Goal: Find specific page/section: Find specific page/section

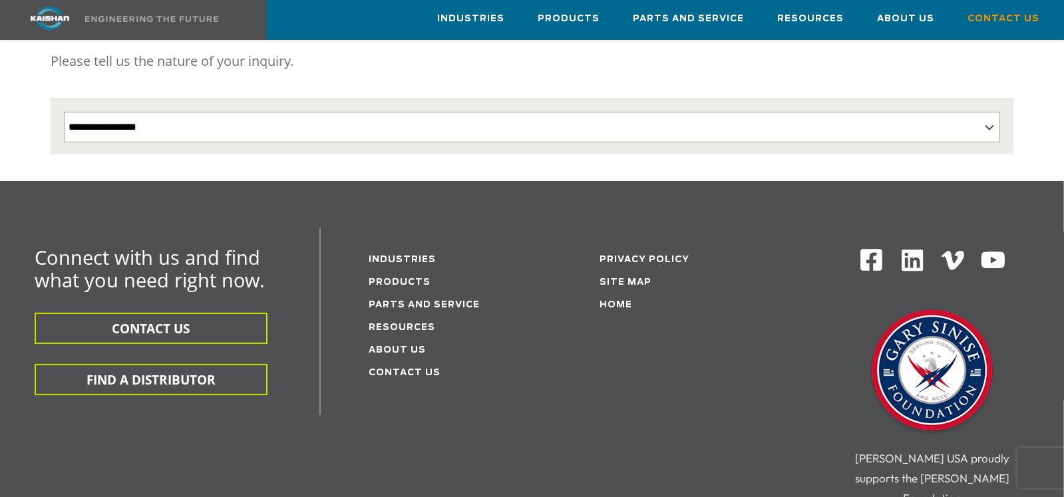
scroll to position [332, 0]
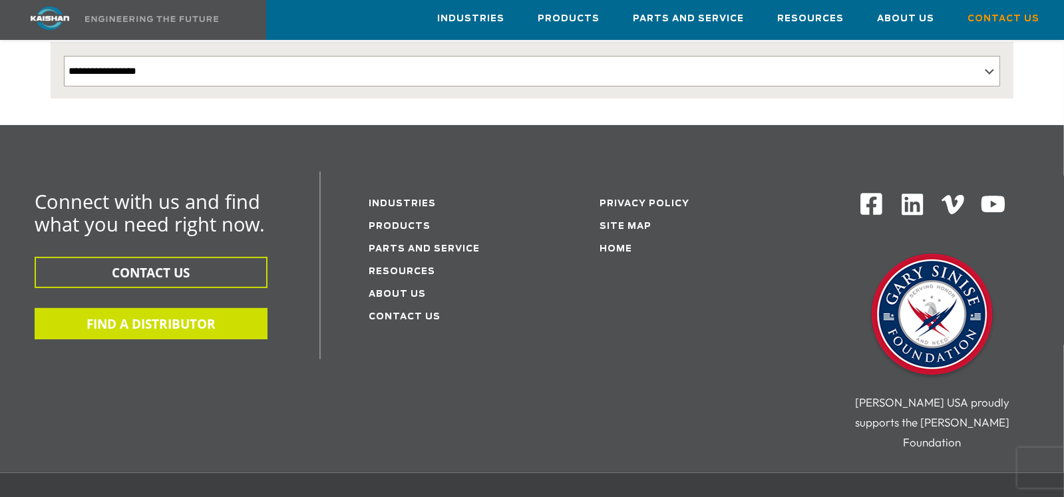
click at [161, 308] on button "FIND A DISTRIBUTOR" at bounding box center [151, 323] width 233 height 31
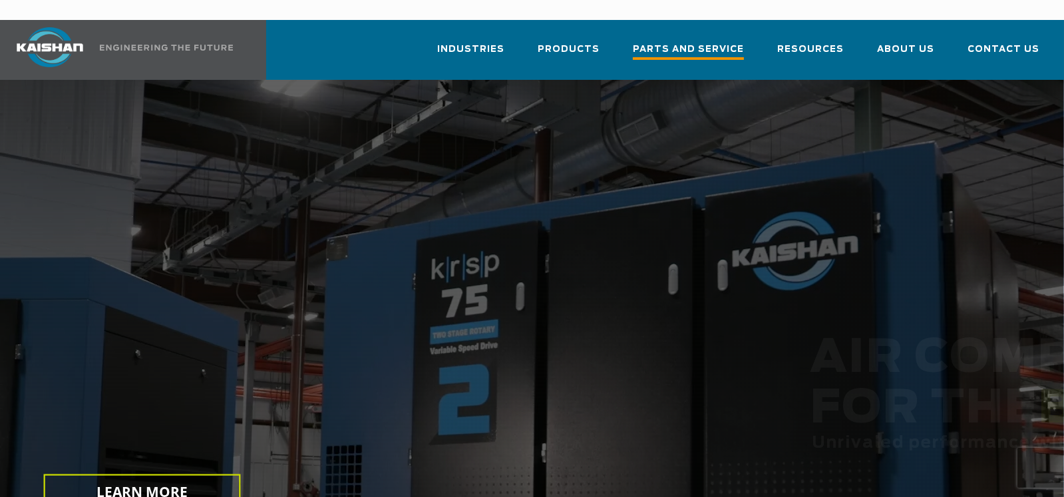
click at [708, 42] on span "Parts and Service" at bounding box center [688, 51] width 111 height 18
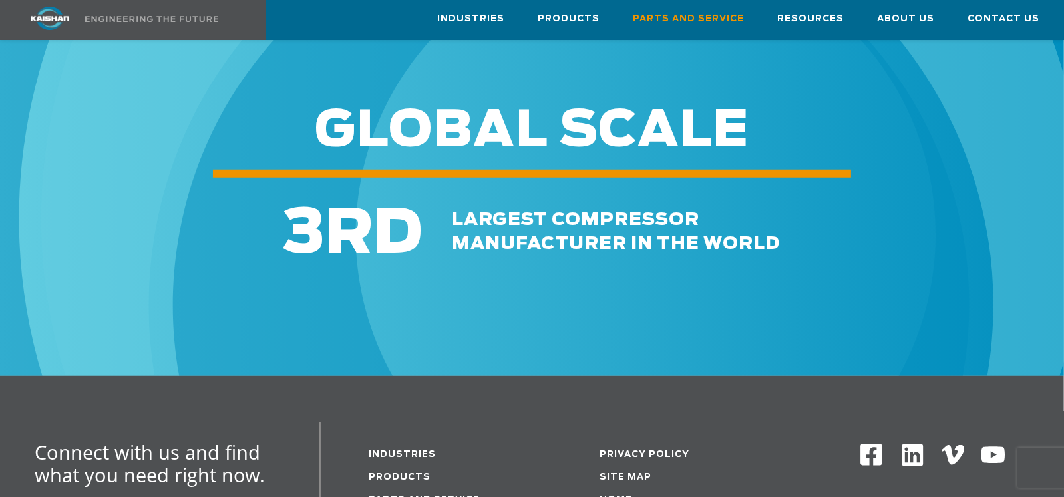
scroll to position [1729, 0]
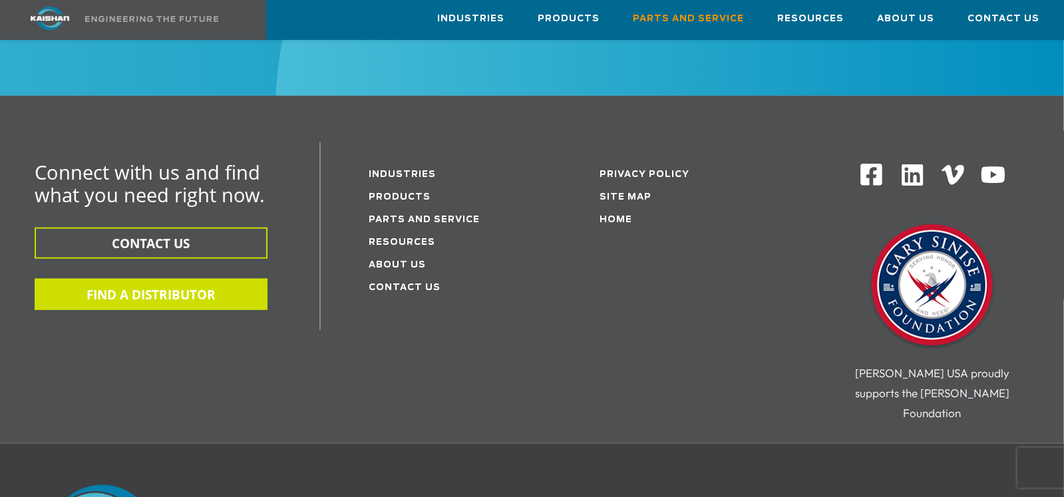
click at [196, 279] on button "FIND A DISTRIBUTOR" at bounding box center [151, 294] width 233 height 31
